Goal: Information Seeking & Learning: Learn about a topic

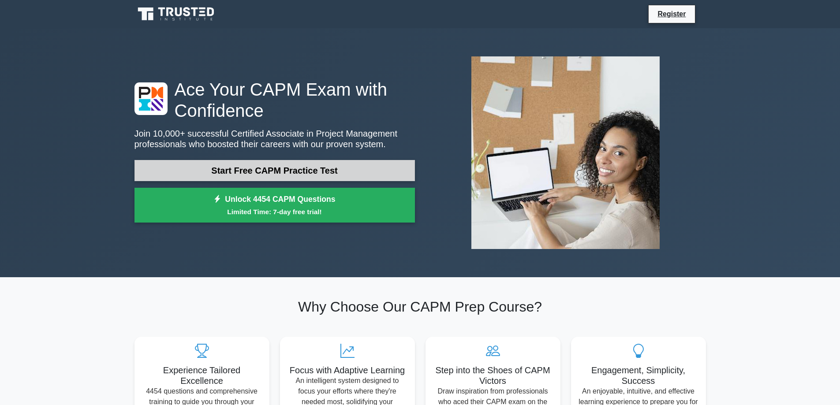
click at [337, 174] on link "Start Free CAPM Practice Test" at bounding box center [274, 170] width 280 height 21
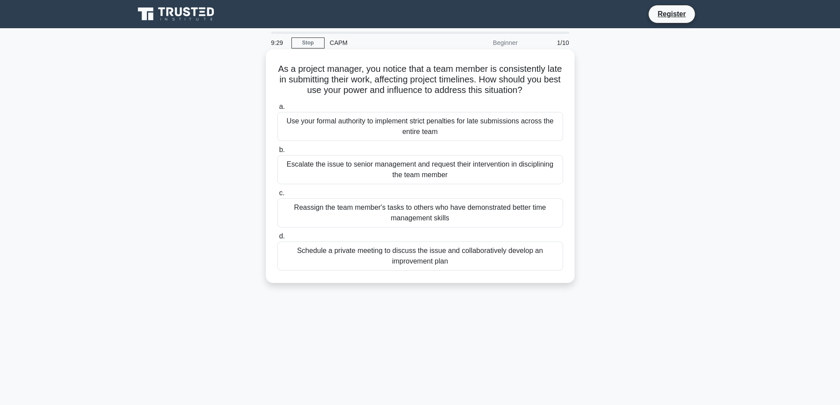
click at [421, 254] on div "Schedule a private meeting to discuss the issue and collaboratively develop an …" at bounding box center [420, 256] width 286 height 29
click at [277, 239] on input "d. Schedule a private meeting to discuss the issue and collaboratively develop …" at bounding box center [277, 237] width 0 height 6
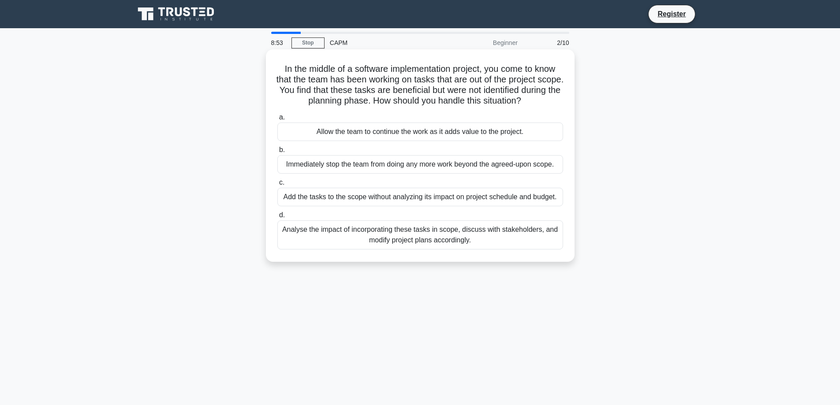
click at [427, 229] on div "Analyse the impact of incorporating these tasks in scope, discuss with stakehol…" at bounding box center [420, 234] width 286 height 29
click at [277, 218] on input "d. Analyse the impact of incorporating these tasks in scope, discuss with stake…" at bounding box center [277, 215] width 0 height 6
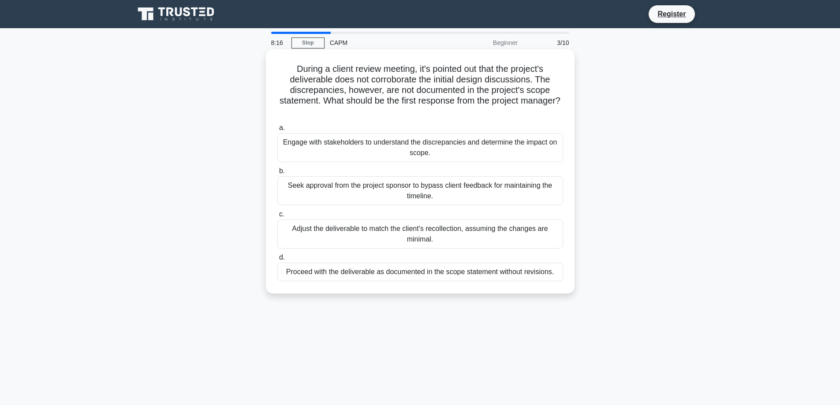
click at [436, 143] on div "Engage with stakeholders to understand the discrepancies and determine the impa…" at bounding box center [420, 147] width 286 height 29
click at [277, 131] on input "a. Engage with stakeholders to understand the discrepancies and determine the i…" at bounding box center [277, 128] width 0 height 6
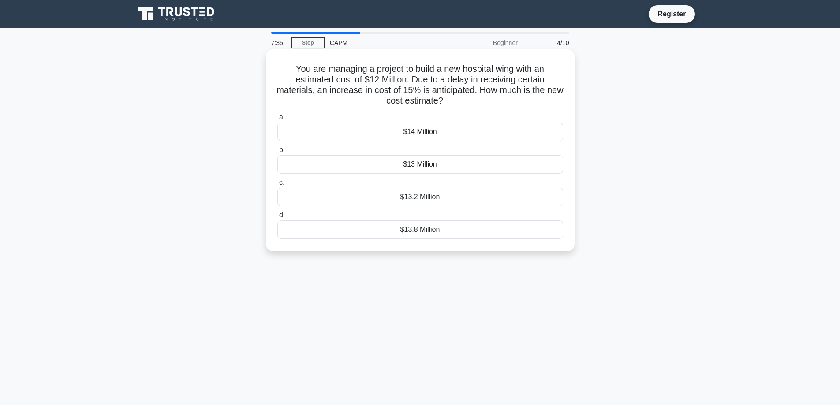
click at [429, 230] on div "$13.8 Million" at bounding box center [420, 229] width 286 height 19
click at [277, 218] on input "d. $13.8 Million" at bounding box center [277, 215] width 0 height 6
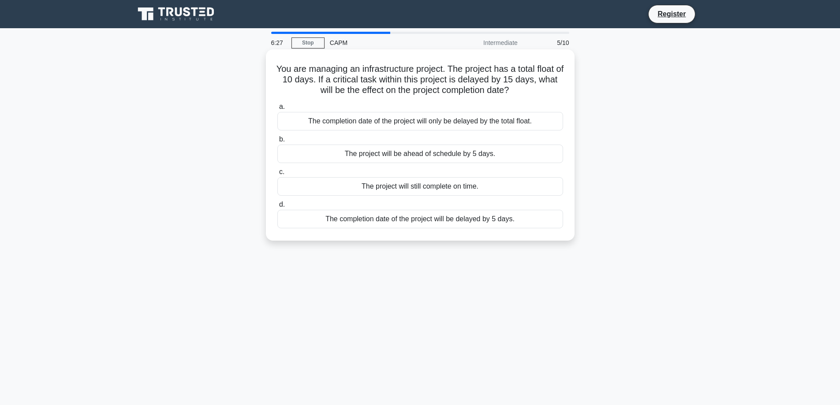
click at [436, 220] on div "The completion date of the project will be delayed by 5 days." at bounding box center [420, 219] width 286 height 19
click at [277, 208] on input "d. The completion date of the project will be delayed by 5 days." at bounding box center [277, 205] width 0 height 6
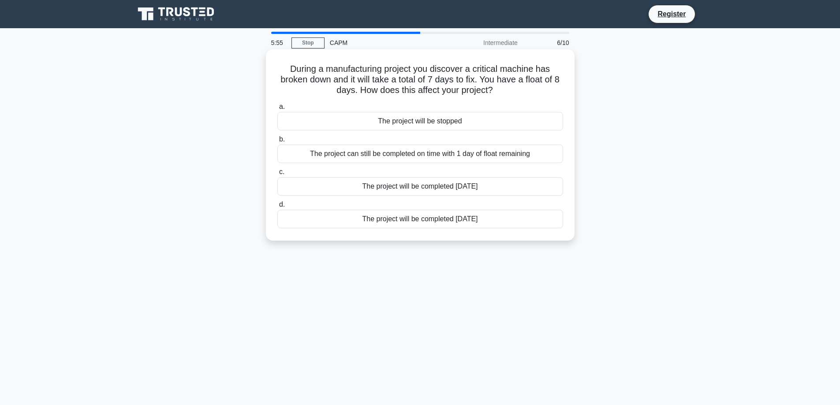
click at [445, 154] on div "The project can still be completed on time with 1 day of float remaining" at bounding box center [420, 154] width 286 height 19
click at [277, 142] on input "b. The project can still be completed on time with 1 day of float remaining" at bounding box center [277, 140] width 0 height 6
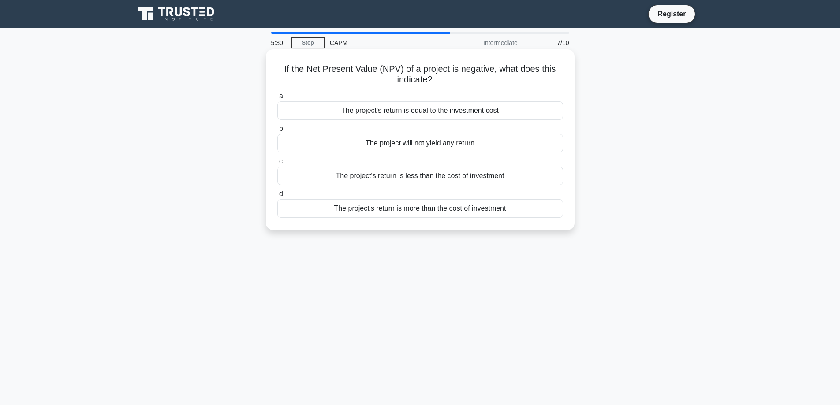
click at [456, 178] on div "The project's return is less than the cost of investment" at bounding box center [420, 176] width 286 height 19
click at [277, 164] on input "c. The project's return is less than the cost of investment" at bounding box center [277, 162] width 0 height 6
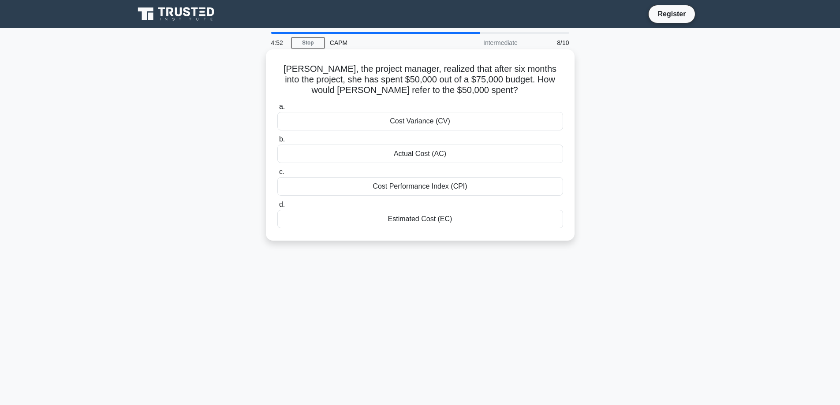
click at [447, 186] on div "Cost Performance Index (CPI)" at bounding box center [420, 186] width 286 height 19
click at [277, 175] on input "c. Cost Performance Index (CPI)" at bounding box center [277, 172] width 0 height 6
click at [433, 189] on div "The new total float is 5 days" at bounding box center [420, 186] width 286 height 19
click at [277, 175] on input "c. The new total float is 5 days" at bounding box center [277, 172] width 0 height 6
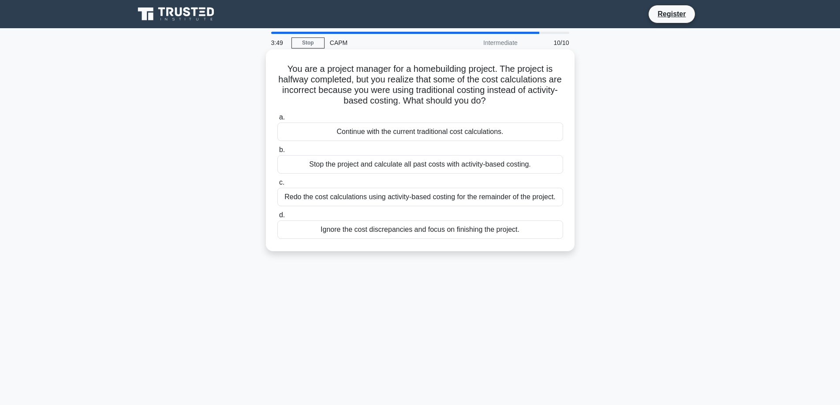
click at [438, 198] on div "Redo the cost calculations using activity-based costing for the remainder of th…" at bounding box center [420, 197] width 286 height 19
click at [277, 186] on input "c. Redo the cost calculations using activity-based costing for the remainder of…" at bounding box center [277, 183] width 0 height 6
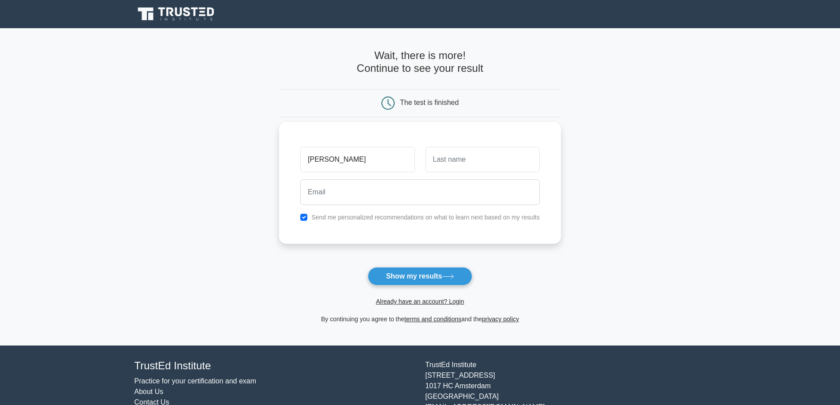
type input "[PERSON_NAME]"
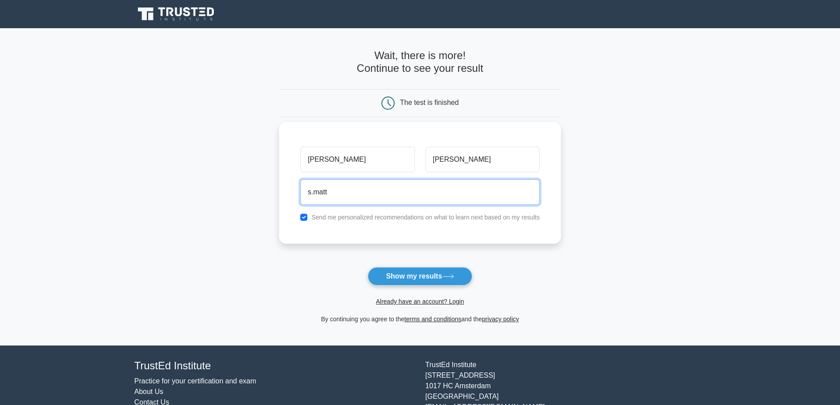
type input "[EMAIL_ADDRESS][PERSON_NAME][PERSON_NAME][DOMAIN_NAME]"
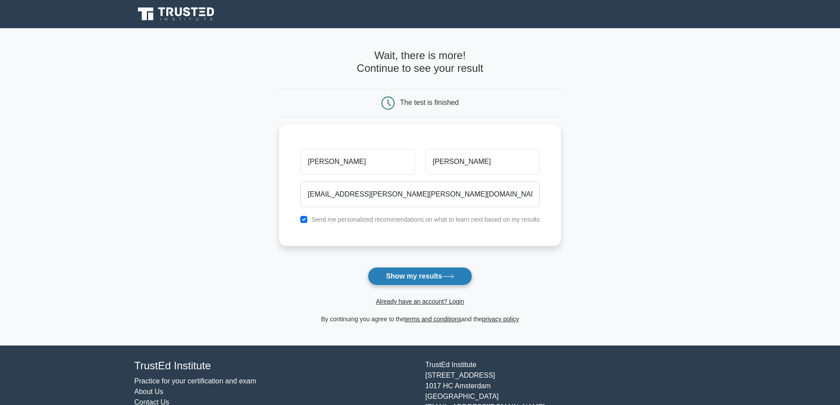
click at [430, 275] on button "Show my results" at bounding box center [420, 276] width 104 height 19
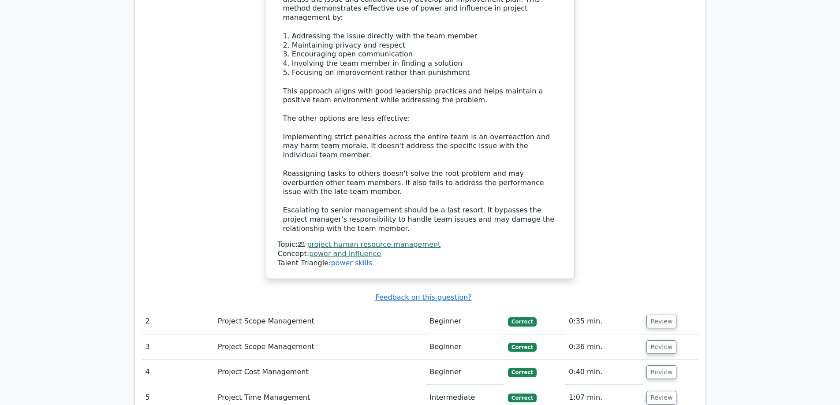
scroll to position [1190, 0]
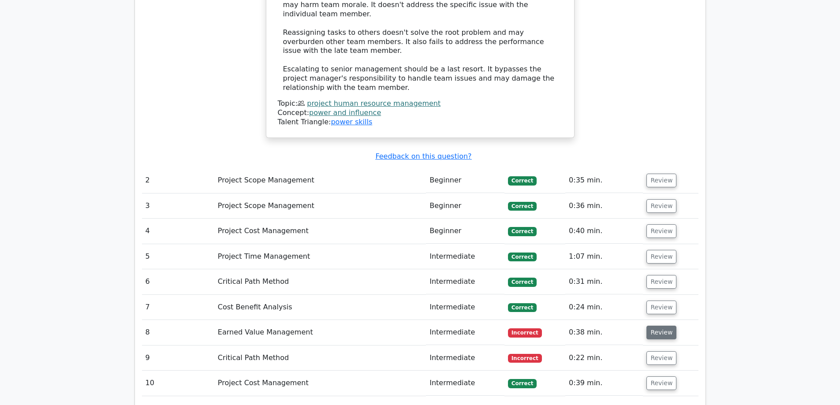
click at [659, 326] on button "Review" at bounding box center [661, 333] width 30 height 14
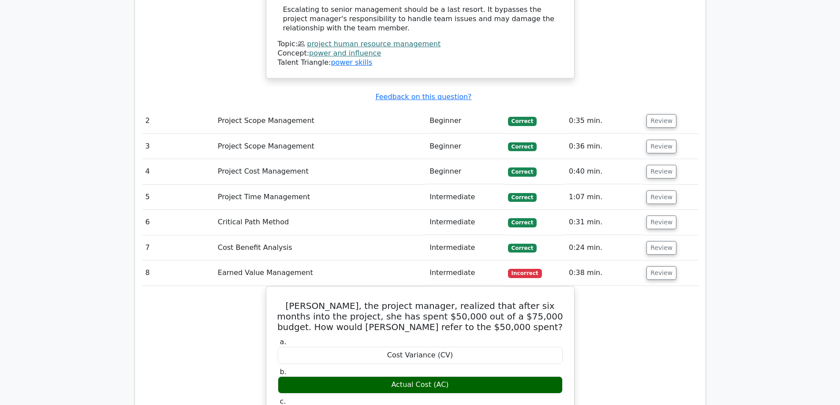
scroll to position [1234, 0]
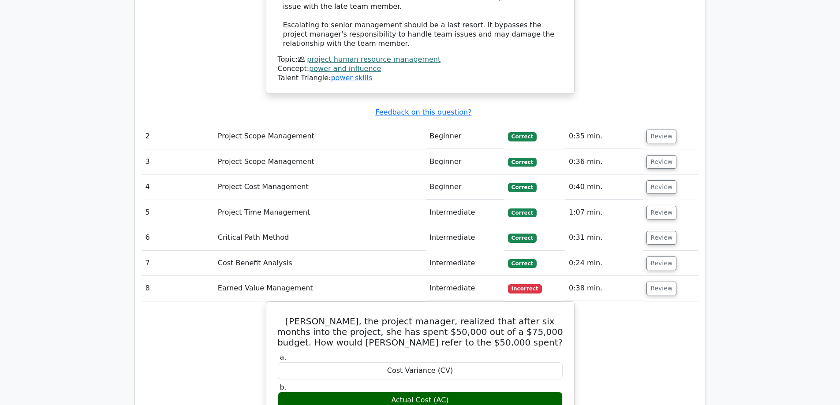
click at [704, 223] on div "Question Analysis Question # Topic Difficulty Result Time Spent Action 1 Projec…" at bounding box center [420, 106] width 570 height 1275
click at [654, 282] on button "Review" at bounding box center [661, 289] width 30 height 14
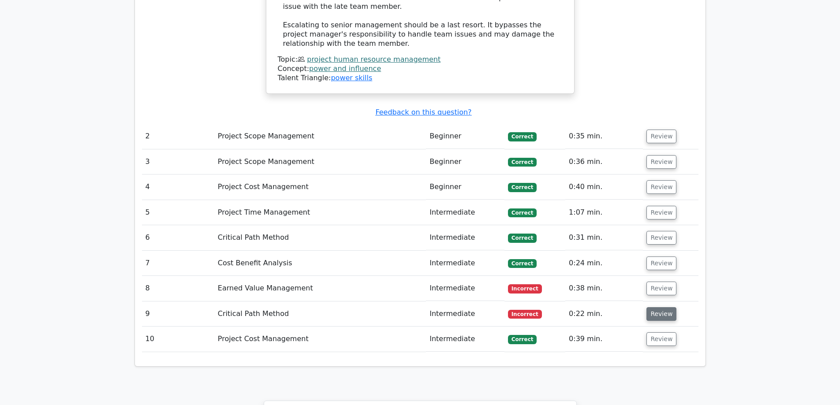
click at [660, 307] on button "Review" at bounding box center [661, 314] width 30 height 14
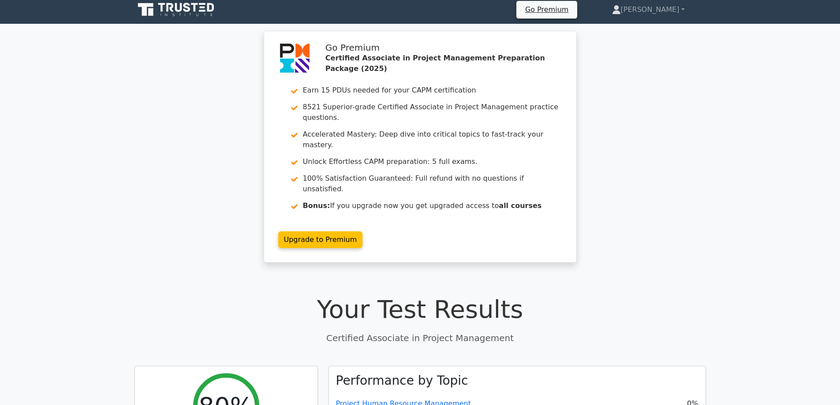
scroll to position [0, 0]
